Goal: Task Accomplishment & Management: Manage account settings

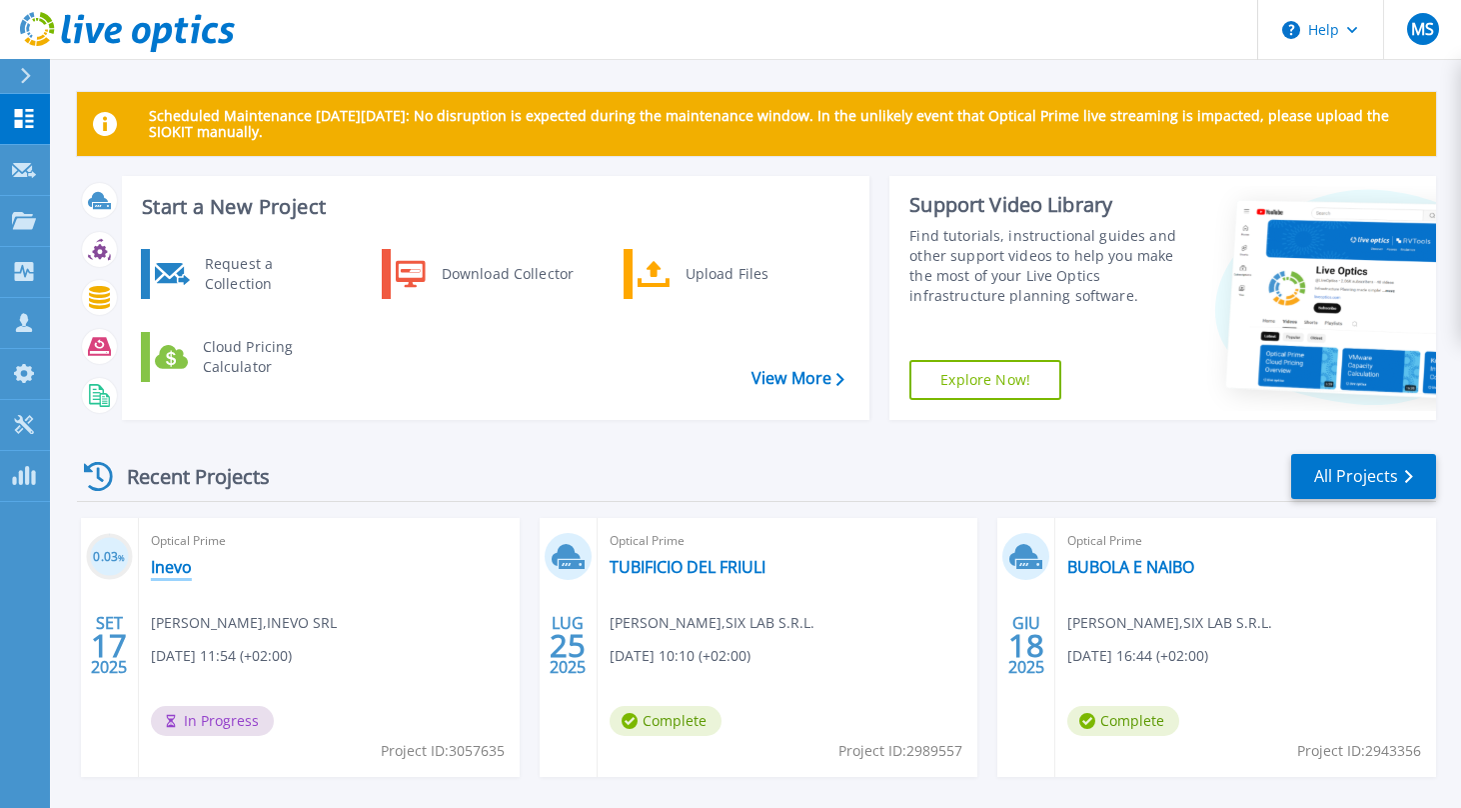
click at [172, 571] on link "Inevo" at bounding box center [171, 567] width 41 height 20
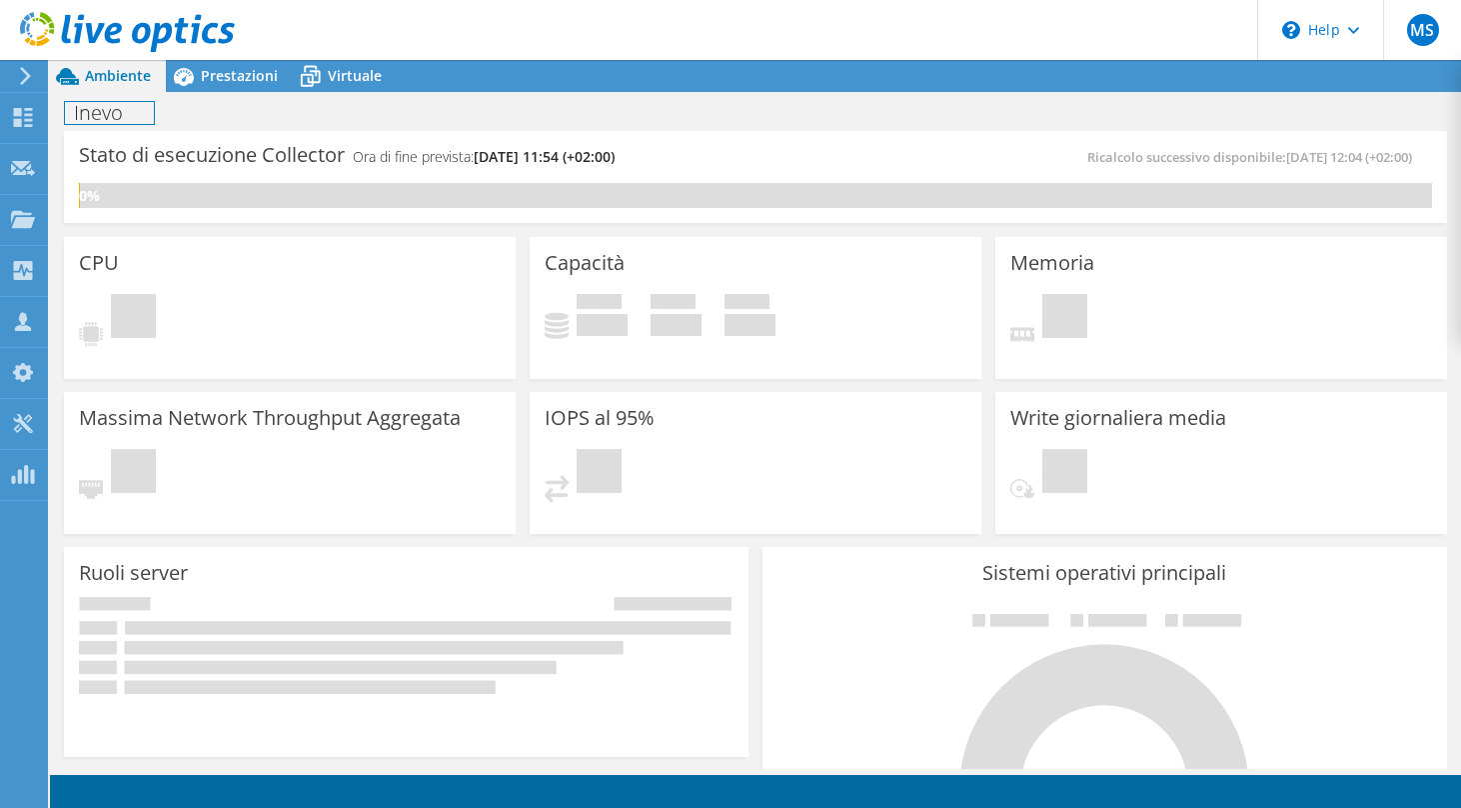
click at [102, 115] on h1 "Inevo" at bounding box center [109, 113] width 89 height 22
click at [126, 112] on h1 "Inevo" at bounding box center [109, 113] width 89 height 22
drag, startPoint x: 131, startPoint y: 113, endPoint x: 52, endPoint y: 106, distance: 79.3
click at [52, 106] on div "Inevo Stampa" at bounding box center [755, 112] width 1411 height 37
click at [192, 114] on link at bounding box center [189, 111] width 28 height 25
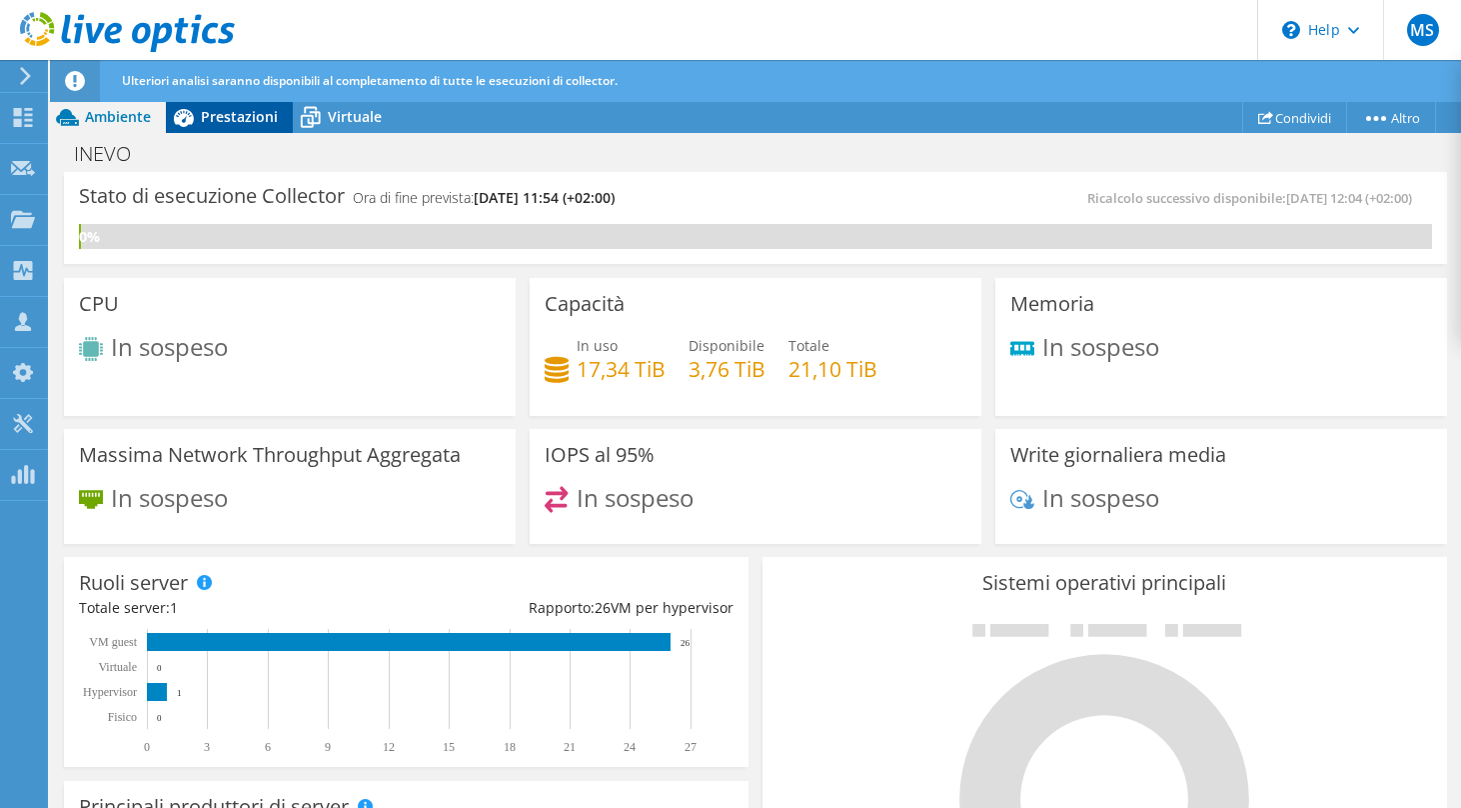
click at [256, 115] on span "Prestazioni" at bounding box center [239, 116] width 77 height 19
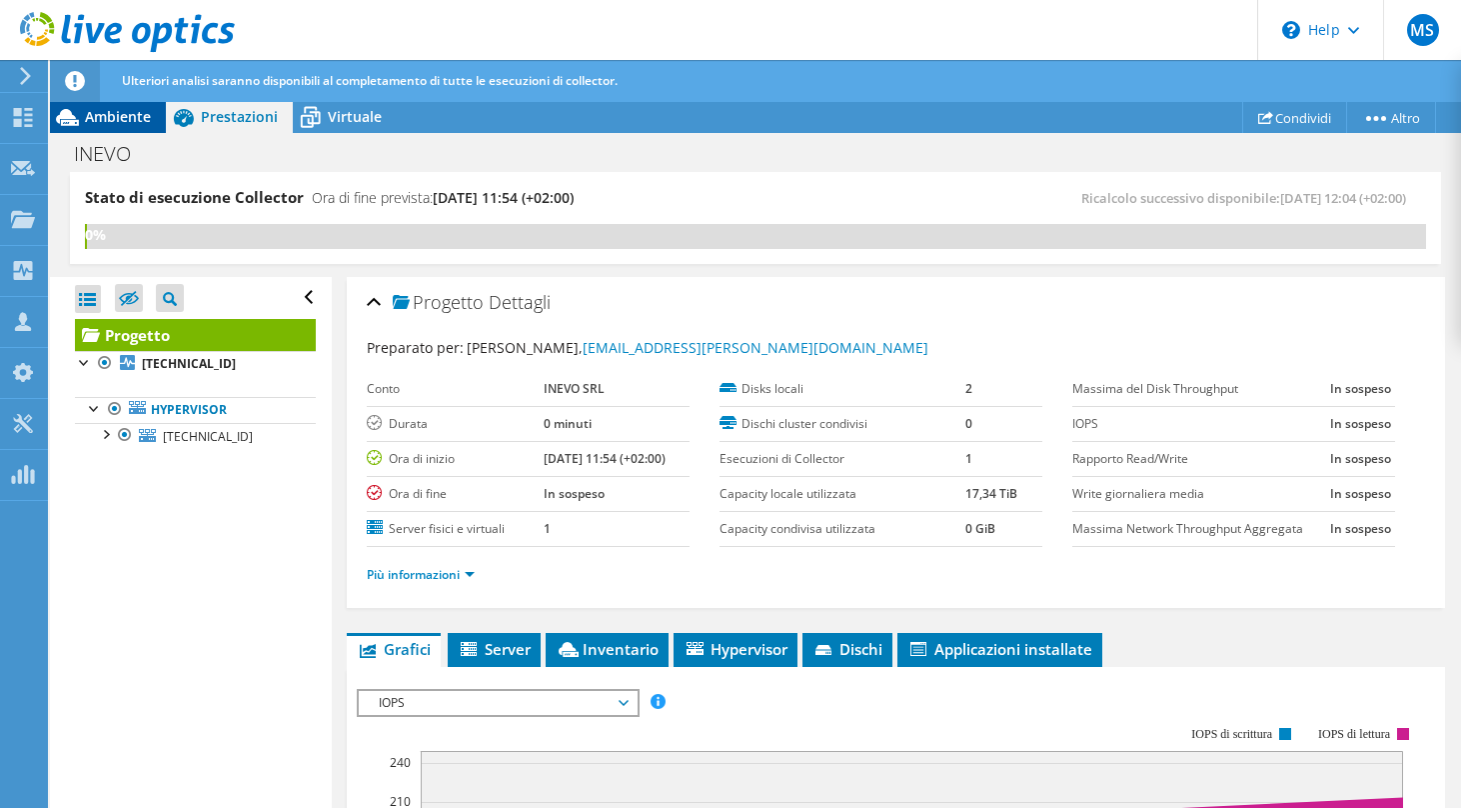
click at [121, 116] on span "Ambiente" at bounding box center [118, 116] width 66 height 19
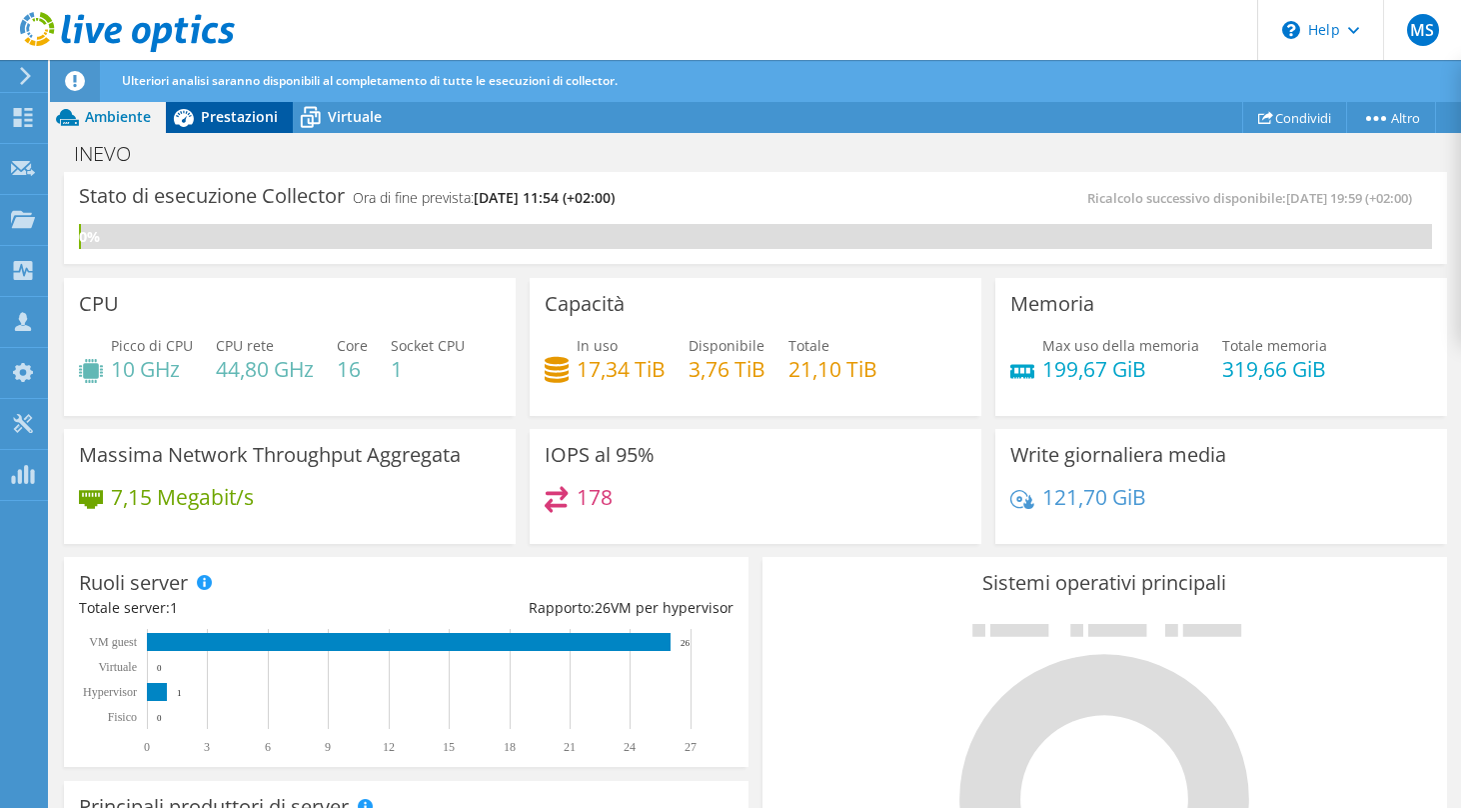
click at [197, 132] on icon at bounding box center [183, 117] width 35 height 35
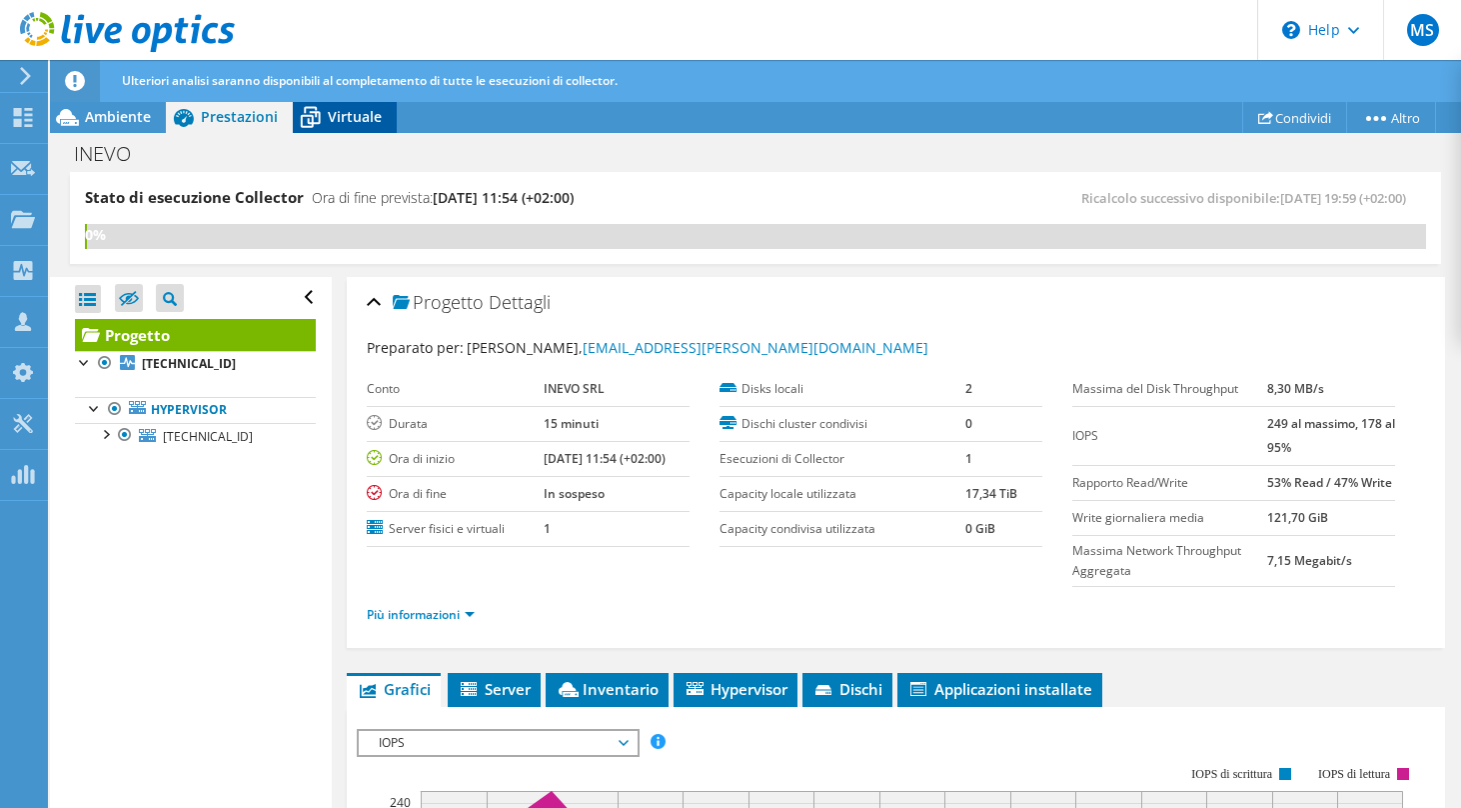
click at [369, 126] on div "Virtuale" at bounding box center [345, 117] width 104 height 32
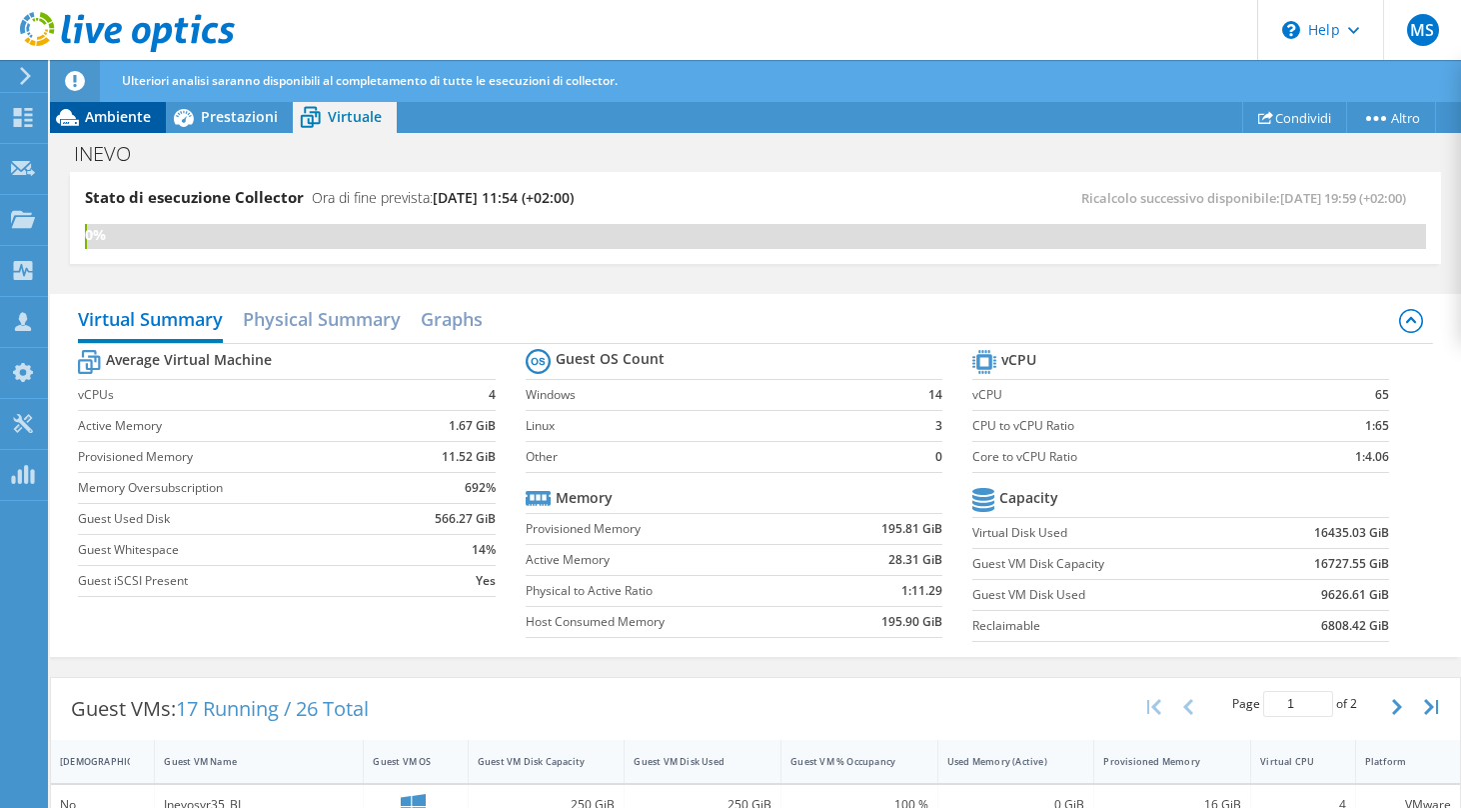
click at [81, 126] on icon at bounding box center [67, 117] width 35 height 35
